Goal: Navigation & Orientation: Find specific page/section

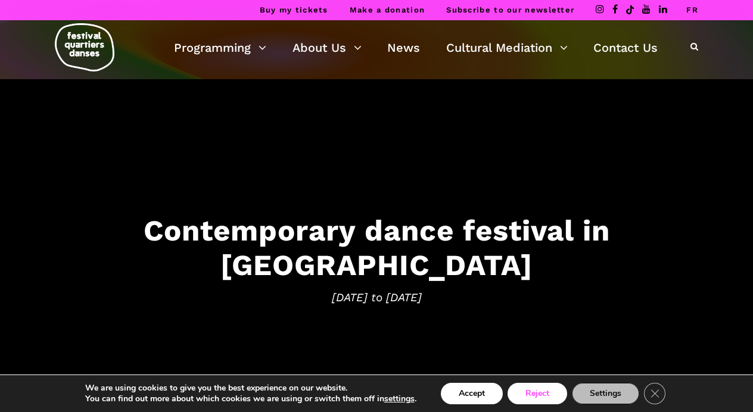
click at [550, 391] on button "Reject" at bounding box center [537, 393] width 60 height 21
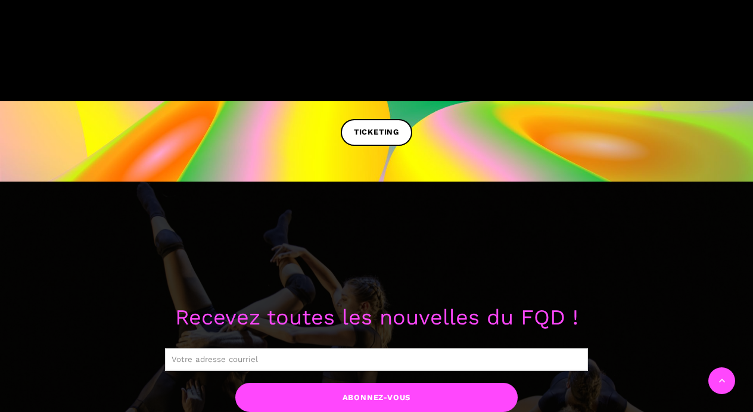
scroll to position [403, 0]
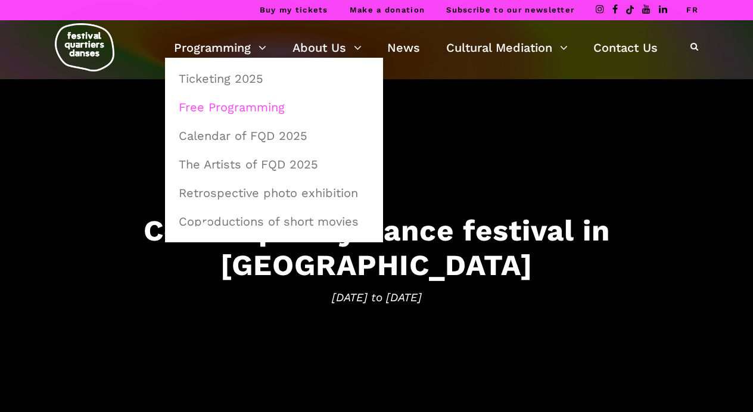
click at [217, 105] on link "Free Programming" at bounding box center [274, 106] width 205 height 27
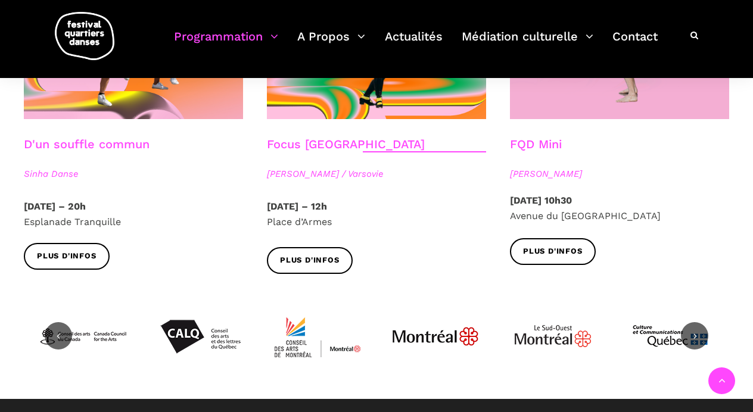
scroll to position [1420, 0]
